Goal: Find specific page/section: Find specific page/section

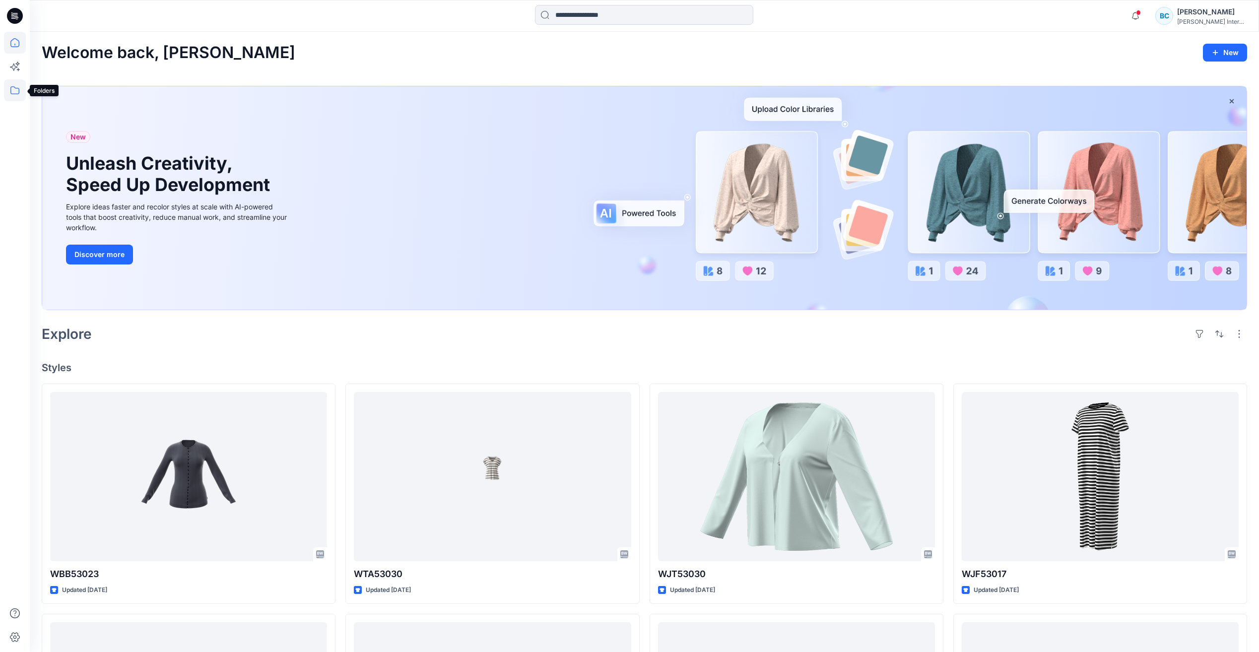
click at [17, 90] on icon at bounding box center [15, 90] width 22 height 22
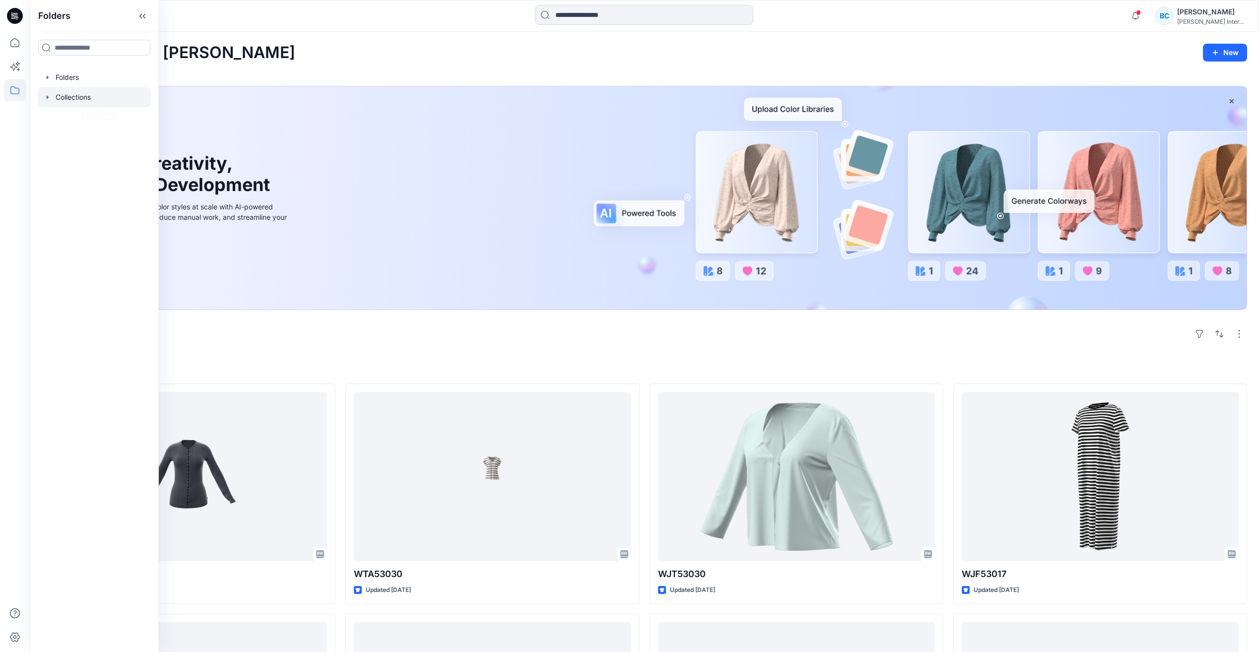
click at [83, 99] on div at bounding box center [94, 97] width 113 height 20
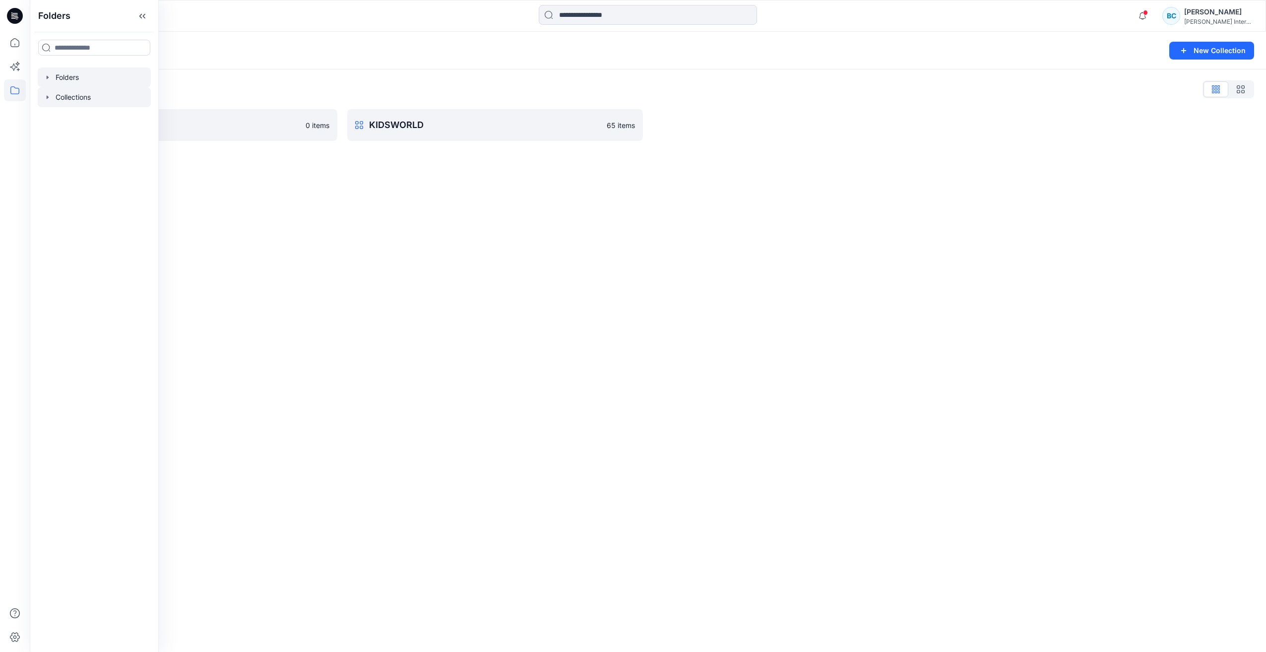
click at [77, 80] on div at bounding box center [94, 77] width 113 height 20
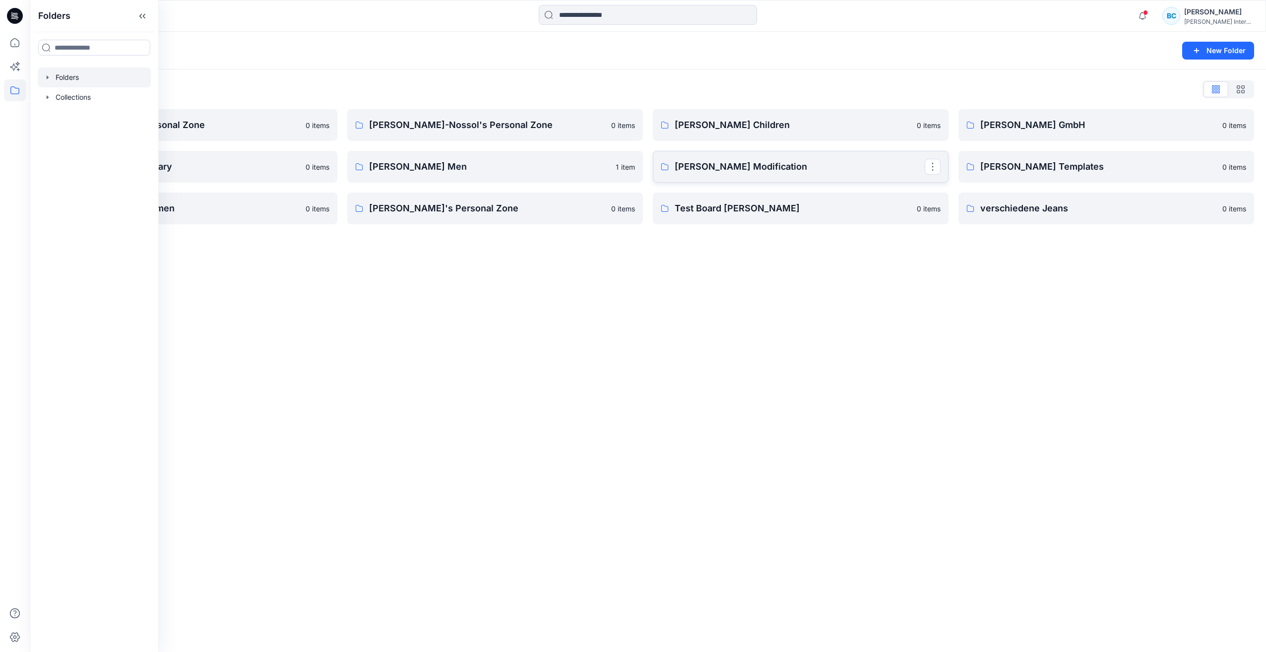
click at [729, 167] on p "[PERSON_NAME] Modification" at bounding box center [800, 167] width 250 height 14
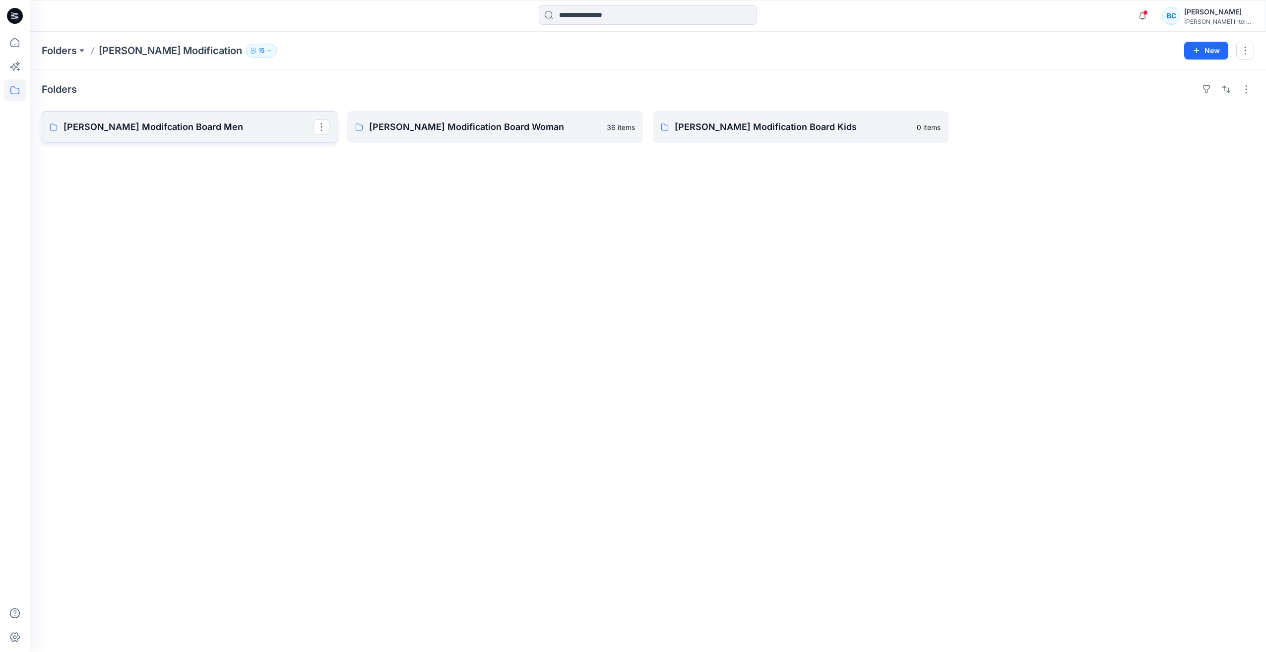
click at [114, 131] on p "[PERSON_NAME] Modifcation Board Men" at bounding box center [189, 127] width 250 height 14
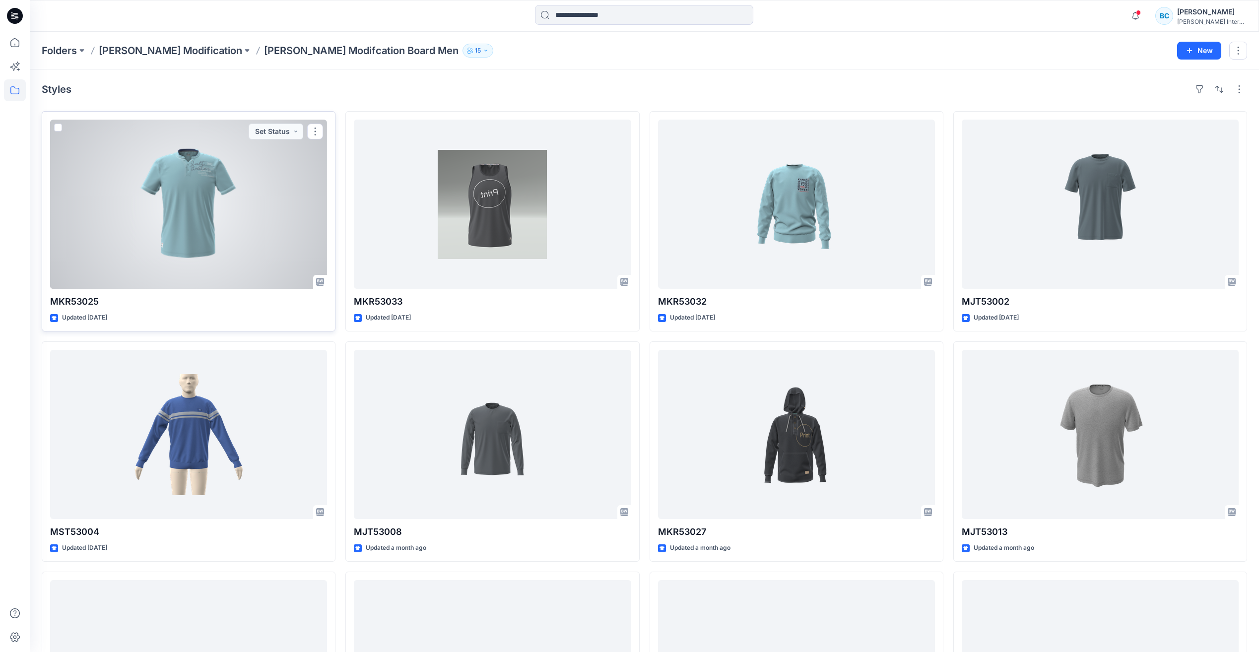
click at [177, 220] on div at bounding box center [188, 204] width 277 height 169
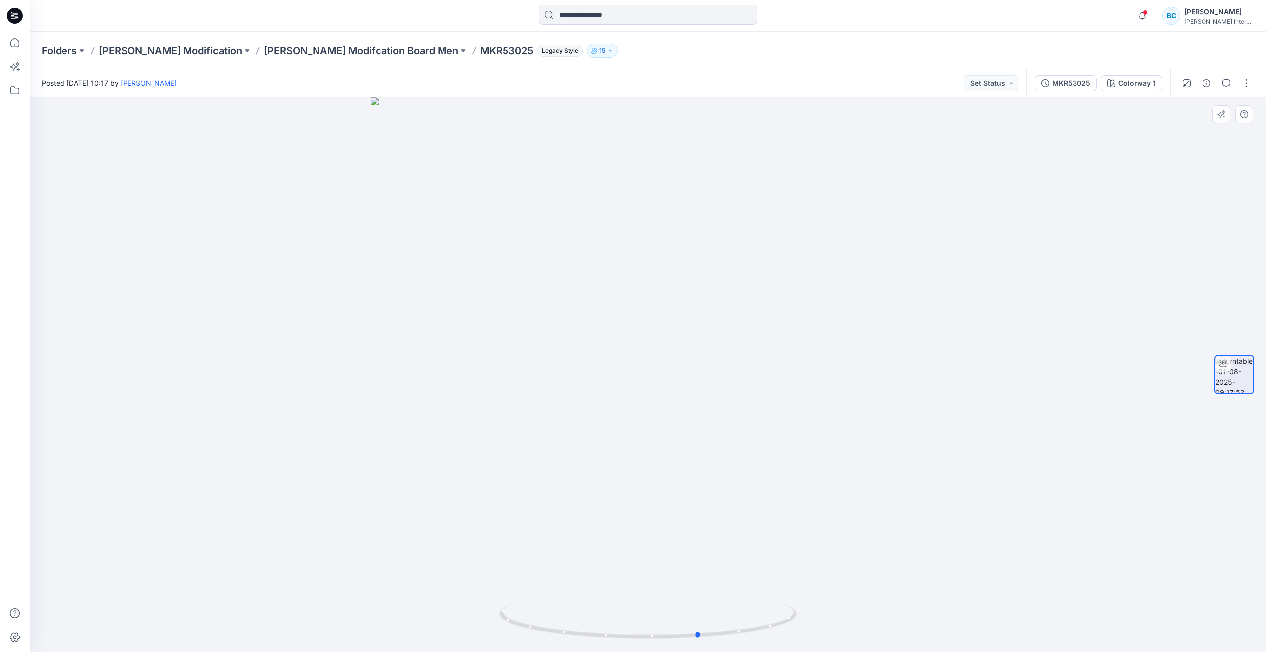
drag, startPoint x: 744, startPoint y: 390, endPoint x: 498, endPoint y: 405, distance: 246.2
click at [498, 405] on div at bounding box center [648, 374] width 1237 height 555
click at [1062, 85] on div "MKR53025" at bounding box center [1072, 83] width 38 height 11
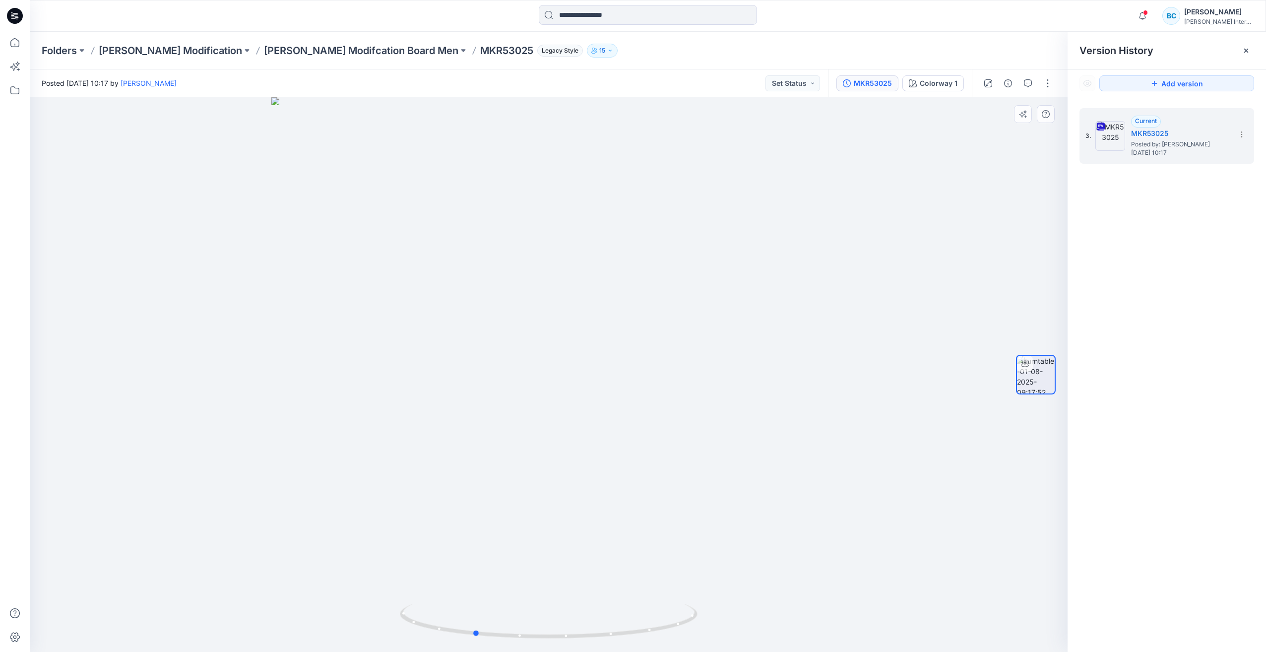
drag, startPoint x: 591, startPoint y: 437, endPoint x: 464, endPoint y: 436, distance: 127.0
click at [464, 436] on div at bounding box center [549, 374] width 1038 height 555
drag, startPoint x: 571, startPoint y: 438, endPoint x: 644, endPoint y: 443, distance: 72.6
click at [644, 443] on div at bounding box center [549, 374] width 1038 height 555
drag, startPoint x: 590, startPoint y: 387, endPoint x: 596, endPoint y: 386, distance: 5.5
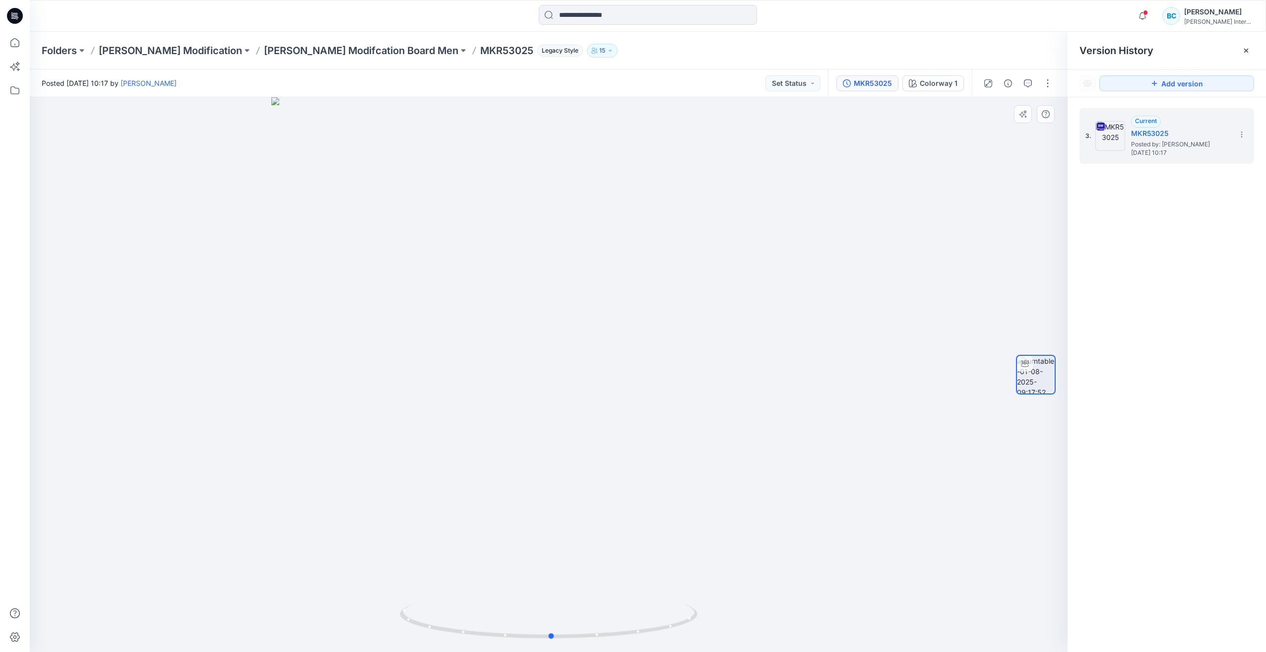
click at [596, 386] on div at bounding box center [549, 374] width 1038 height 555
drag, startPoint x: 563, startPoint y: 363, endPoint x: 524, endPoint y: 362, distance: 39.2
click at [524, 362] on div at bounding box center [549, 374] width 1038 height 555
click at [264, 54] on p "[PERSON_NAME] Modifcation Board Men" at bounding box center [361, 51] width 195 height 14
